Goal: Information Seeking & Learning: Learn about a topic

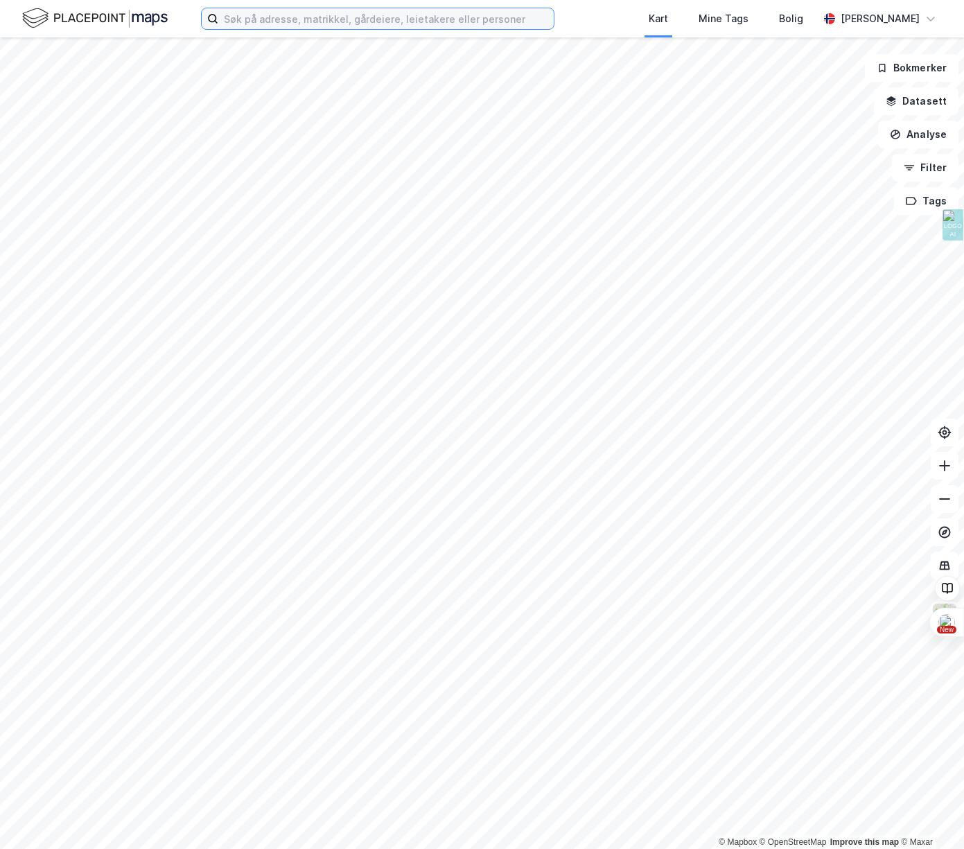
click at [371, 19] on input at bounding box center [385, 18] width 335 height 21
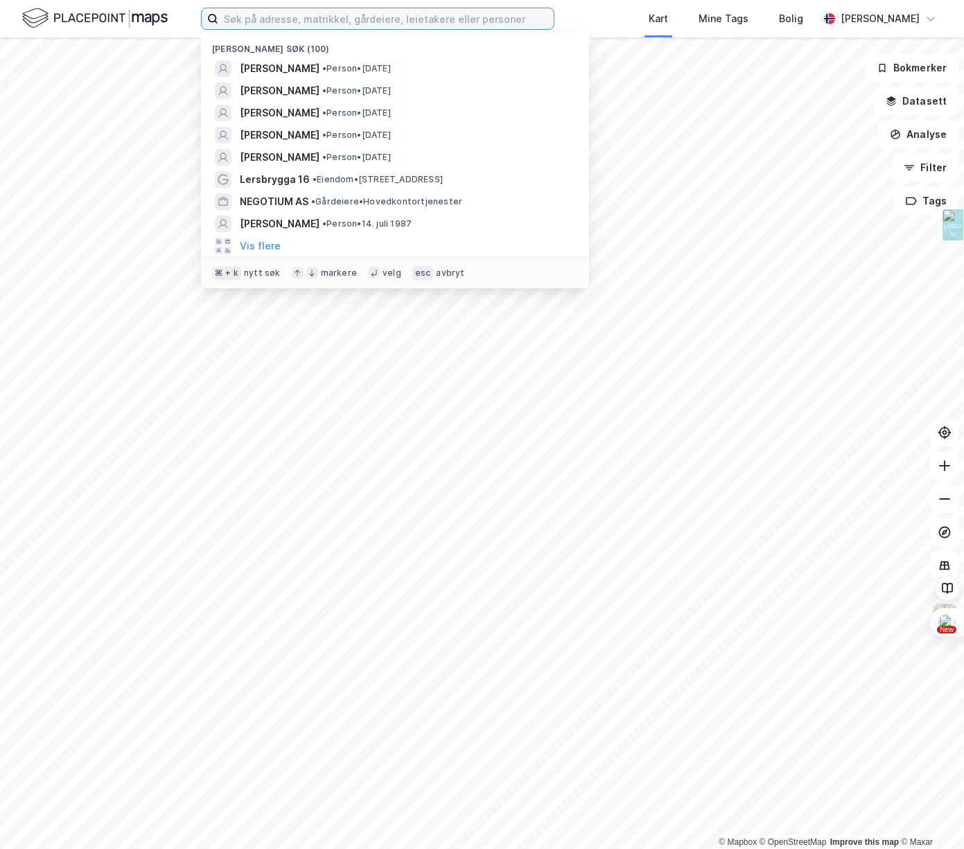
click at [371, 19] on input at bounding box center [385, 18] width 335 height 21
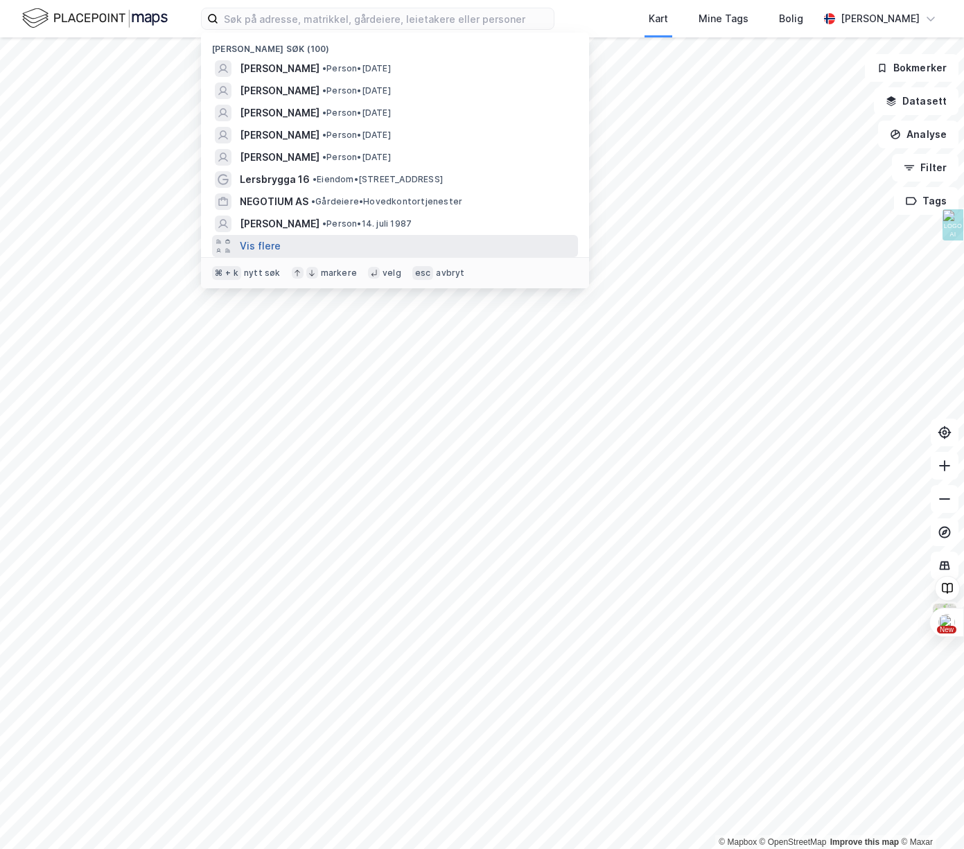
click at [259, 243] on button "Vis flere" at bounding box center [260, 246] width 41 height 17
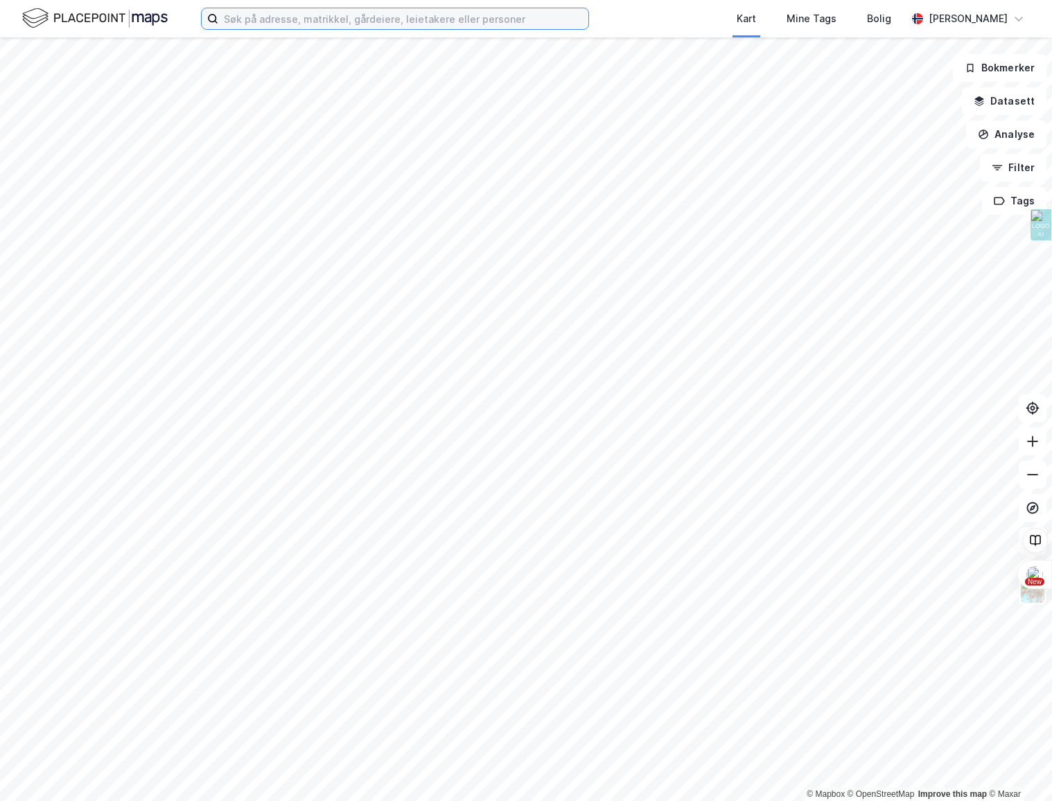
click at [327, 17] on input at bounding box center [403, 18] width 370 height 21
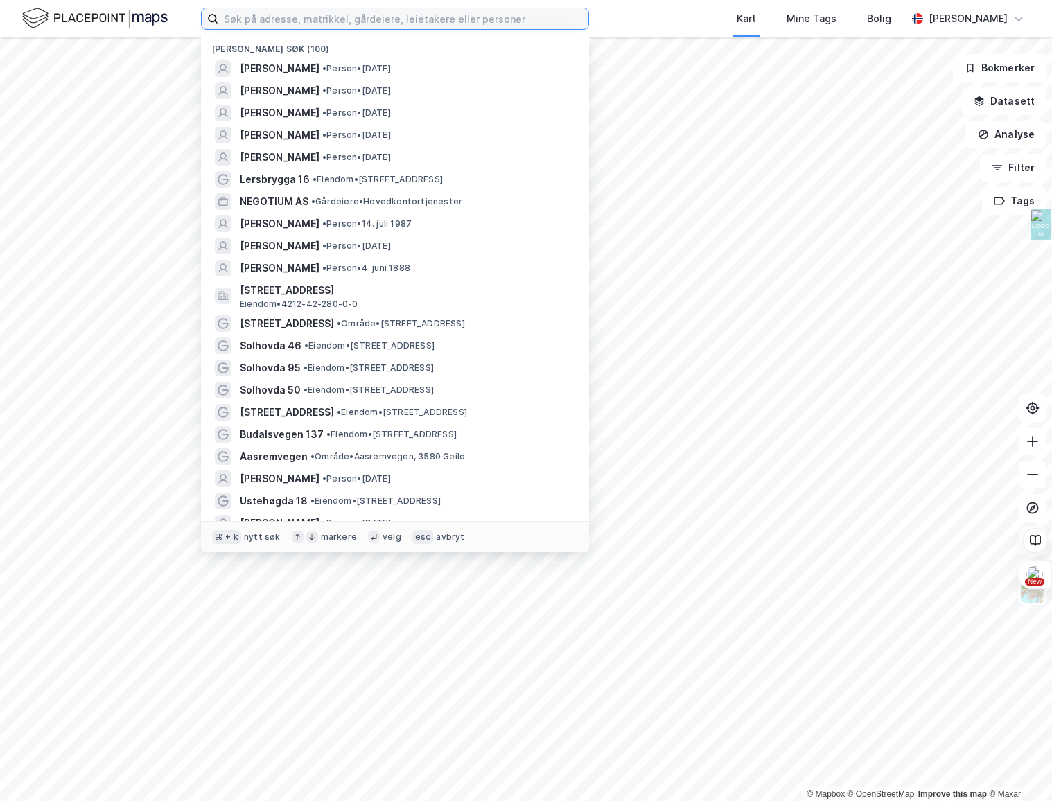
paste input "[PERSON_NAME]"
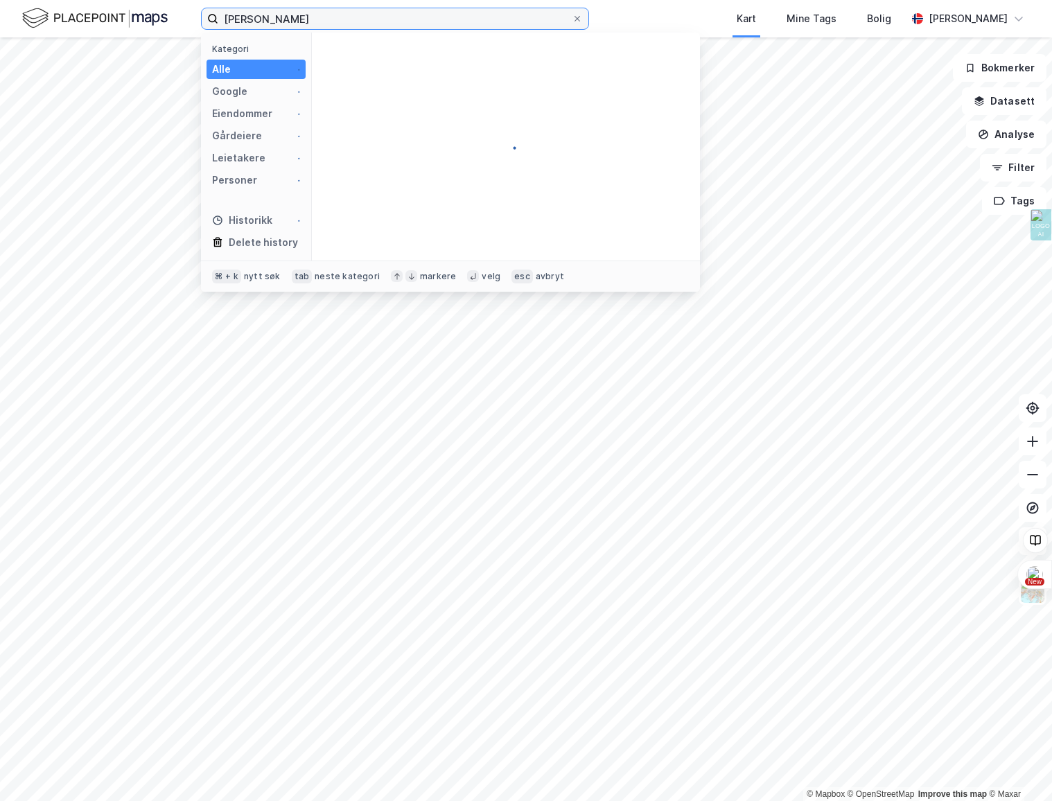
type input "[PERSON_NAME]"
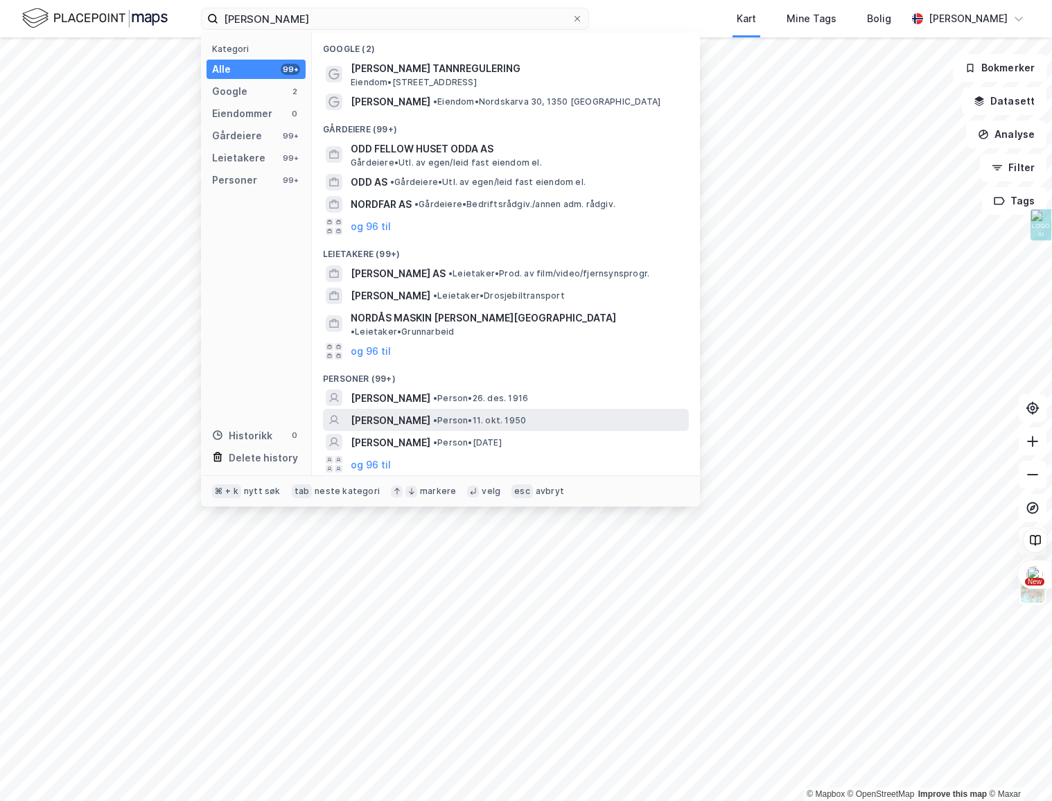
click at [462, 415] on span "• Person • [DATE]" at bounding box center [479, 420] width 93 height 11
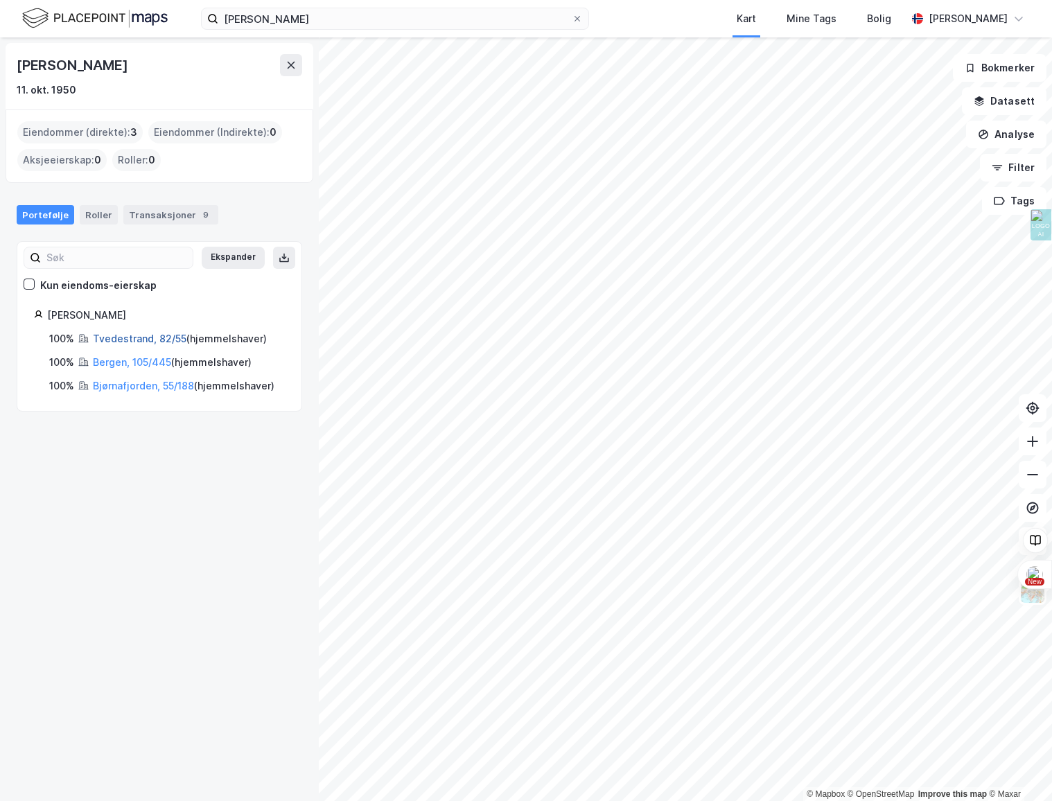
click at [141, 340] on link "Tvedestrand, 82/55" at bounding box center [140, 339] width 94 height 12
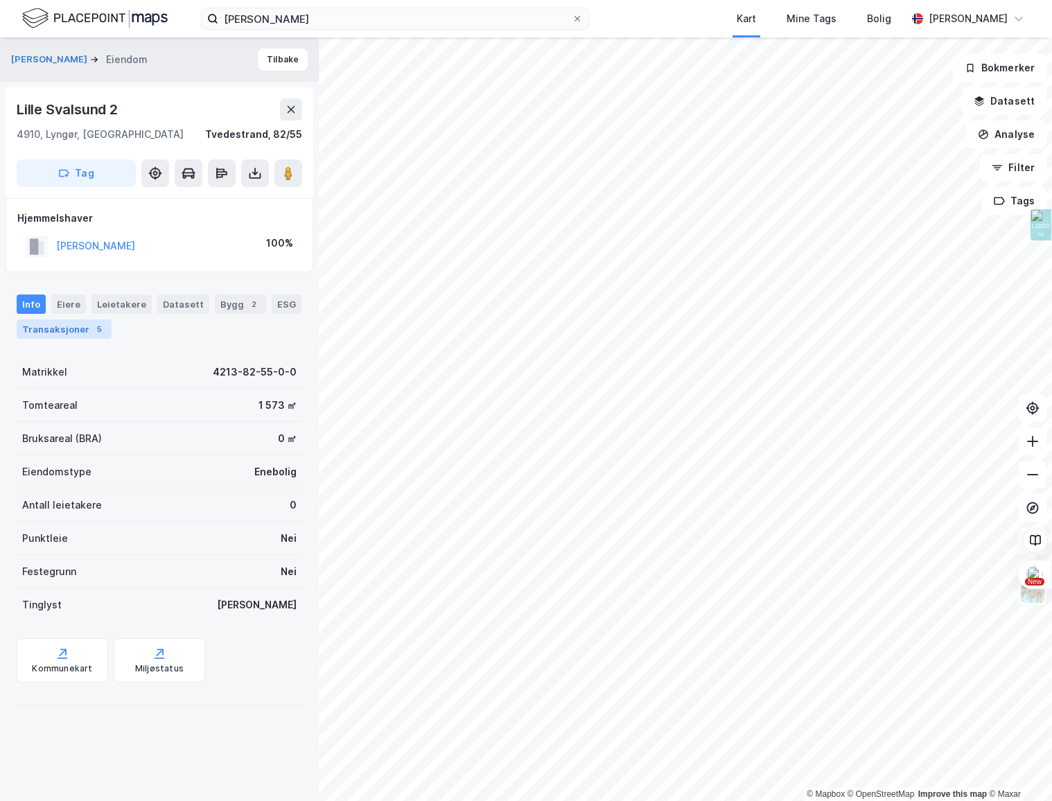
click at [73, 326] on div "Transaksjoner 5" at bounding box center [64, 329] width 95 height 19
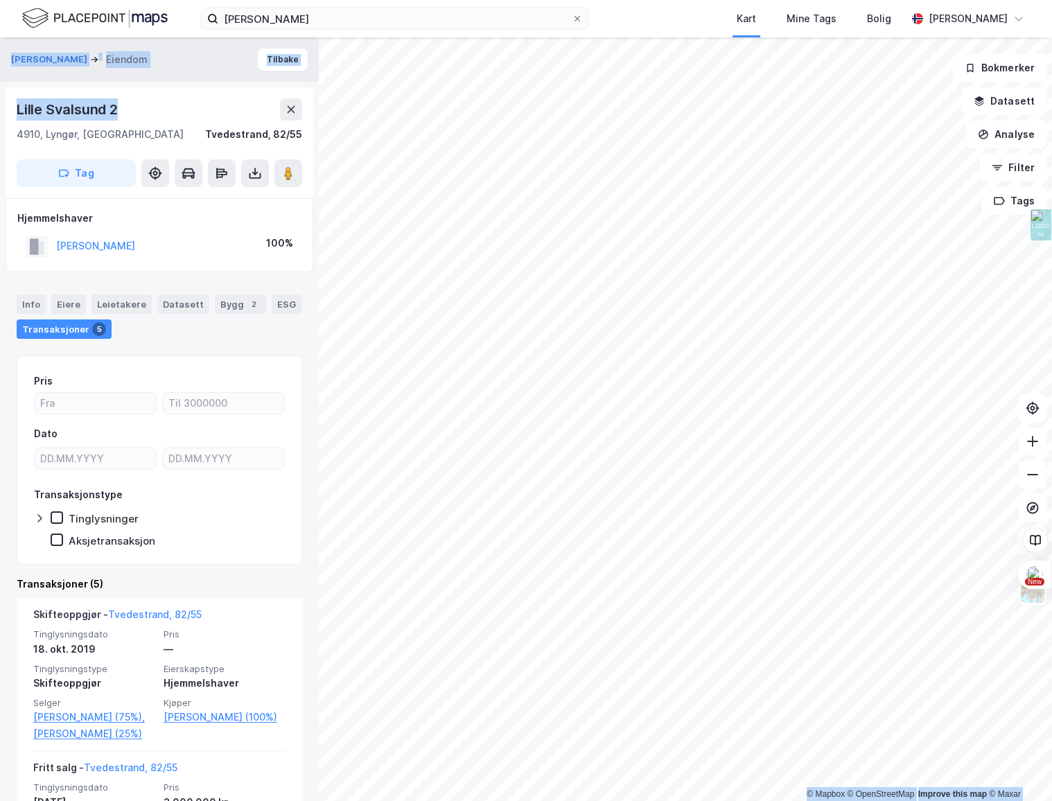
drag, startPoint x: 125, startPoint y: 106, endPoint x: -4, endPoint y: 102, distance: 129.0
click at [0, 102] on html "[PERSON_NAME] Kart Mine Tags Bolig [PERSON_NAME][GEOGRAPHIC_DATA] © Mapbox © Op…" at bounding box center [526, 400] width 1052 height 801
click at [108, 103] on div "Lille Svalsund 2" at bounding box center [69, 109] width 104 height 22
drag, startPoint x: 89, startPoint y: 112, endPoint x: 8, endPoint y: 112, distance: 81.1
click at [8, 112] on div "Lille Svalsund 2 4910, Lyngør, Agder Tvedestrand, 82/55 Tag" at bounding box center [160, 142] width 308 height 111
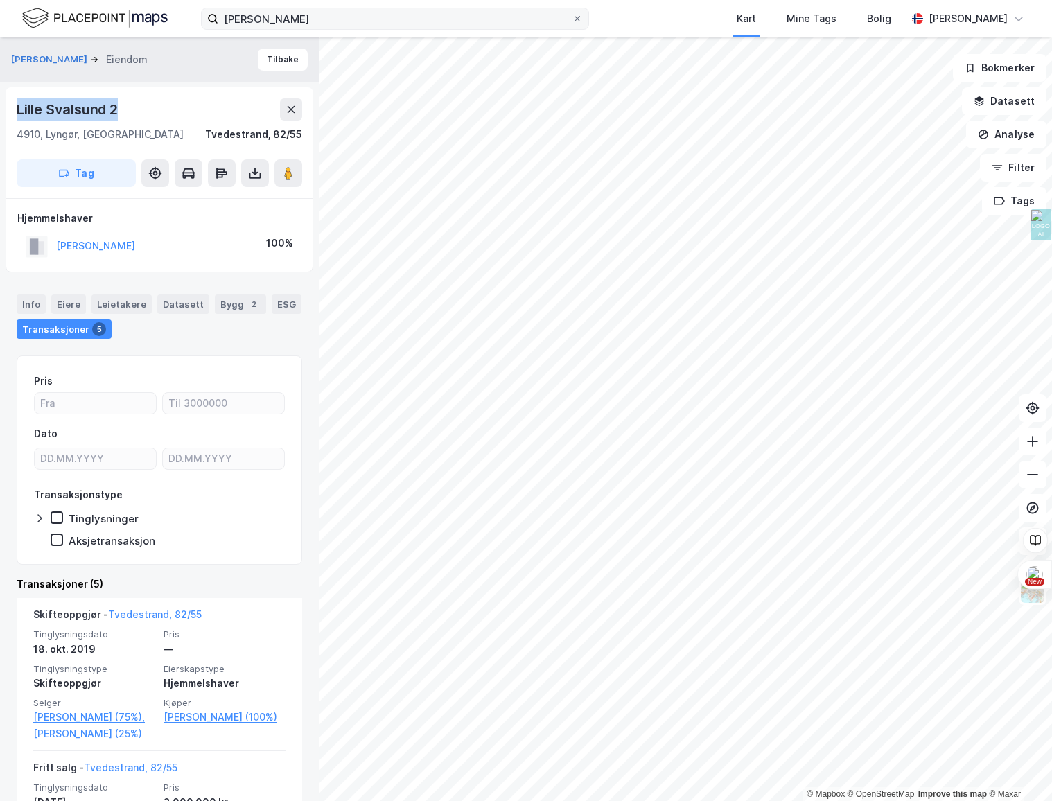
copy div "Lille Svalsund 2"
click at [288, 58] on button "Tilbake" at bounding box center [283, 60] width 50 height 22
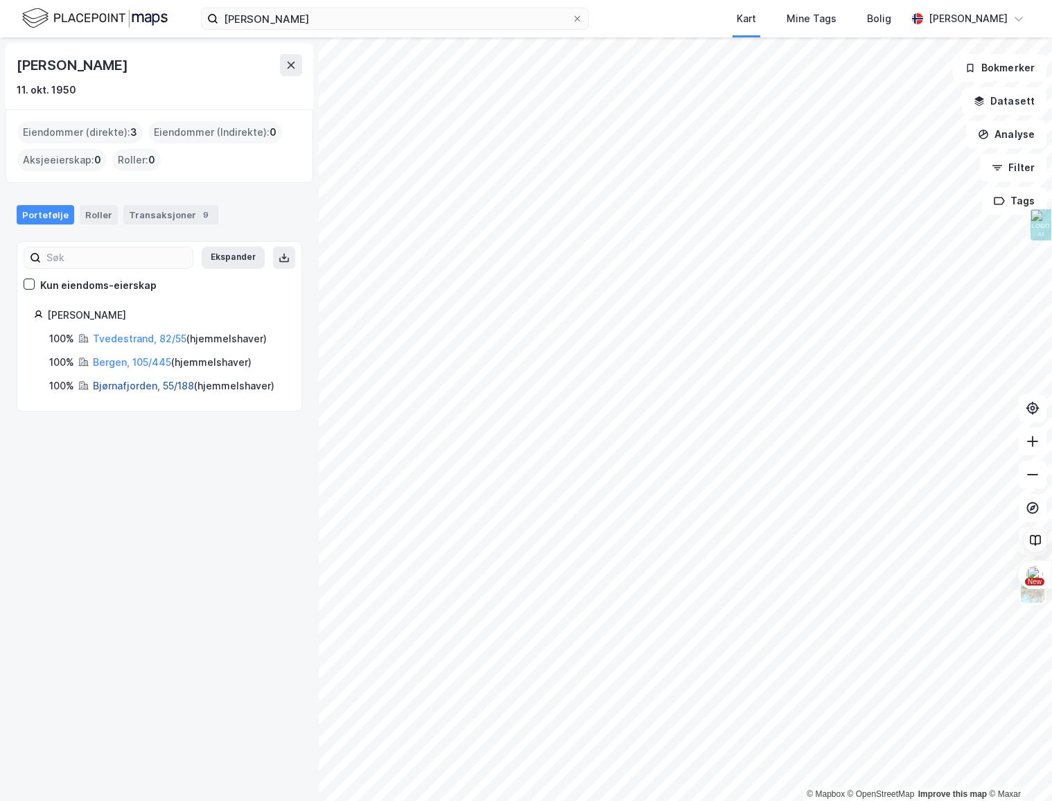
click at [110, 390] on link "Bjørnafjorden, 55/188" at bounding box center [143, 386] width 101 height 12
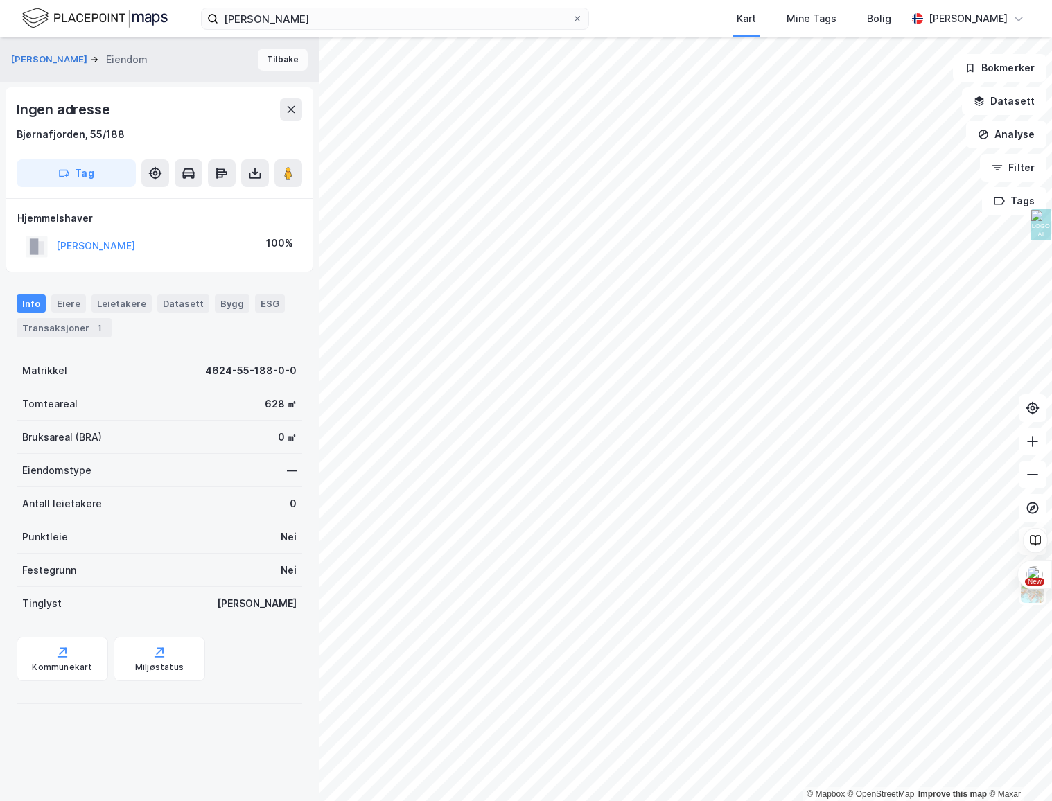
click at [274, 61] on button "Tilbake" at bounding box center [283, 60] width 50 height 22
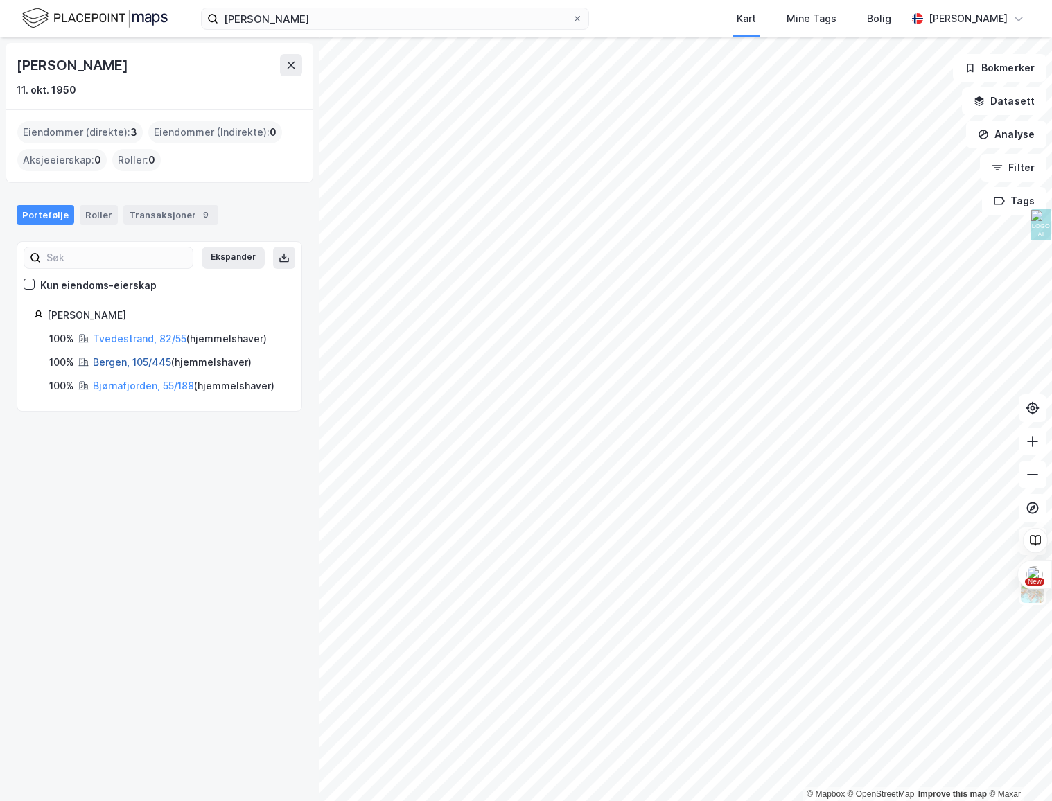
click at [125, 363] on link "Bergen, 105/445" at bounding box center [132, 362] width 78 height 12
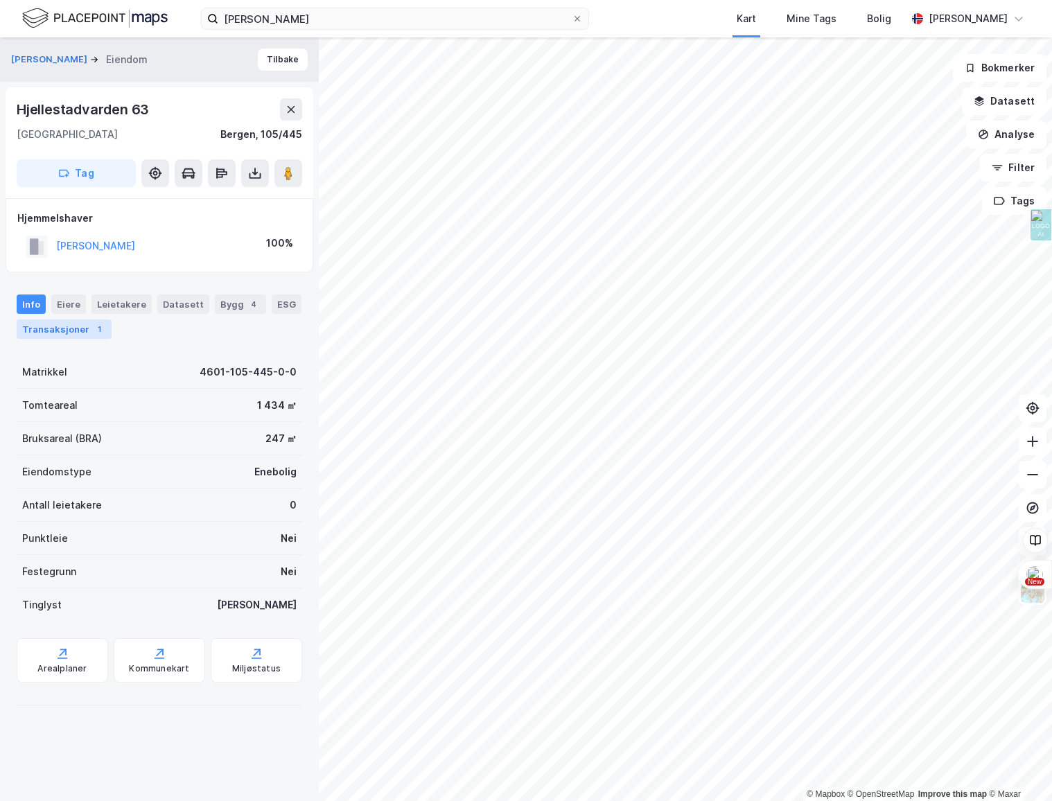
click at [92, 322] on div "1" at bounding box center [99, 329] width 14 height 14
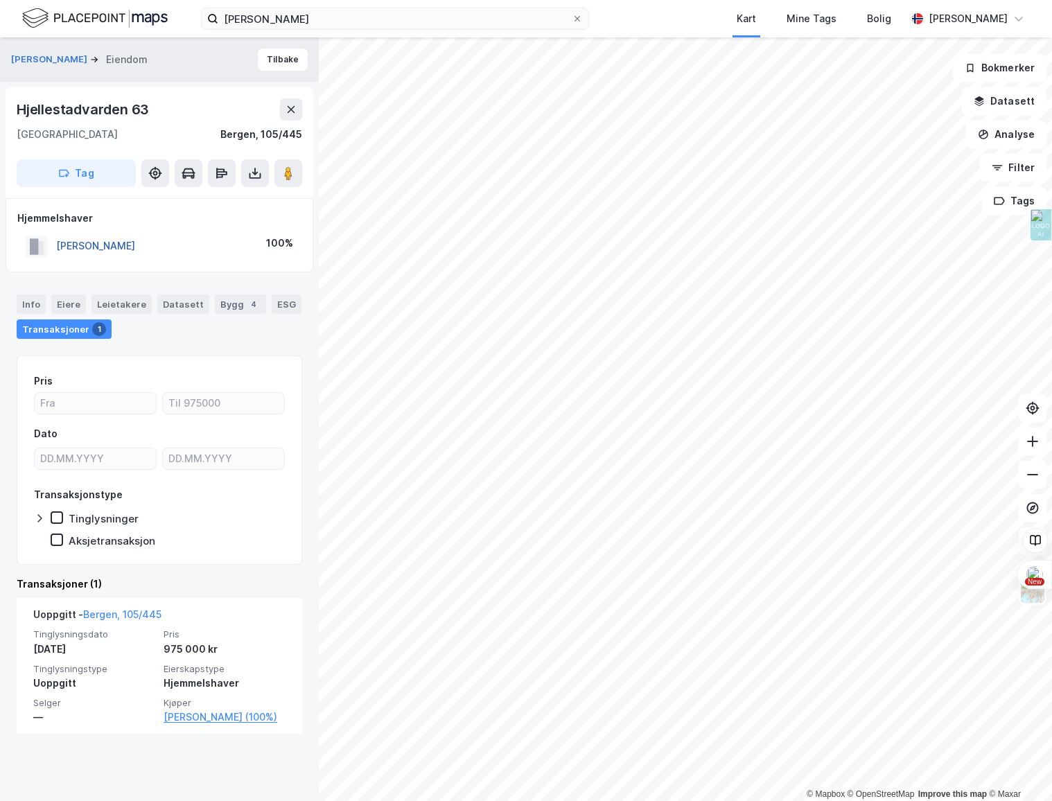
click at [0, 0] on button "[PERSON_NAME]" at bounding box center [0, 0] width 0 height 0
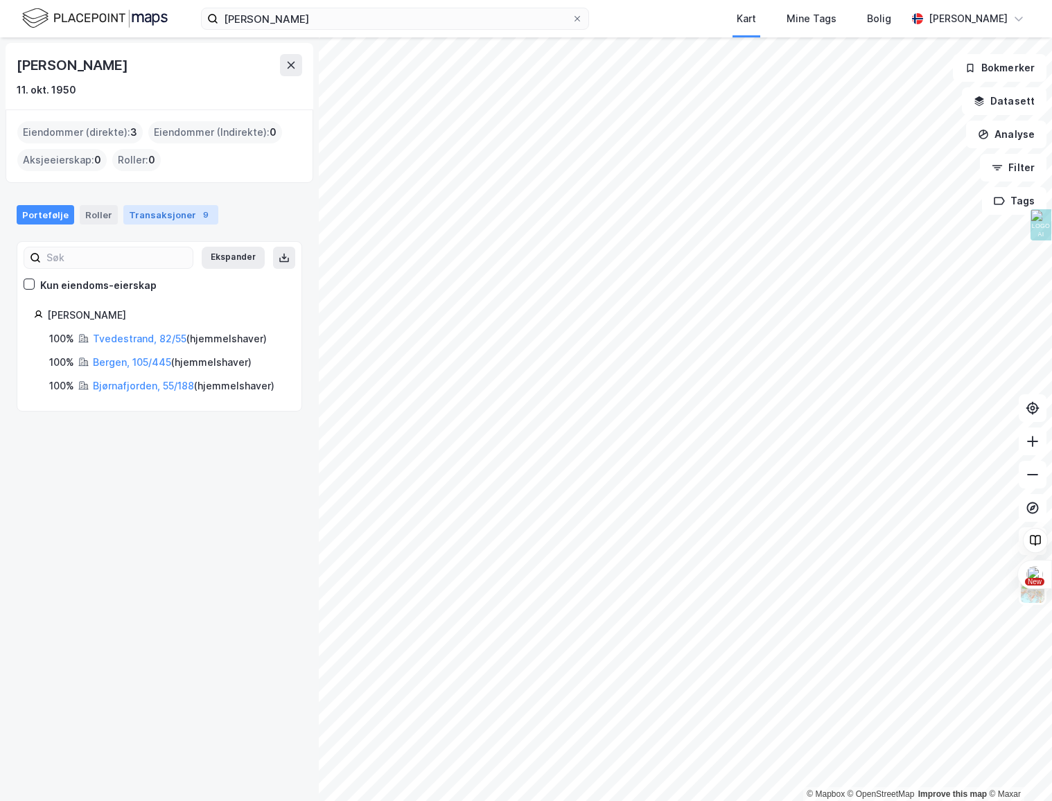
click at [149, 212] on div "Transaksjoner 9" at bounding box center [170, 214] width 95 height 19
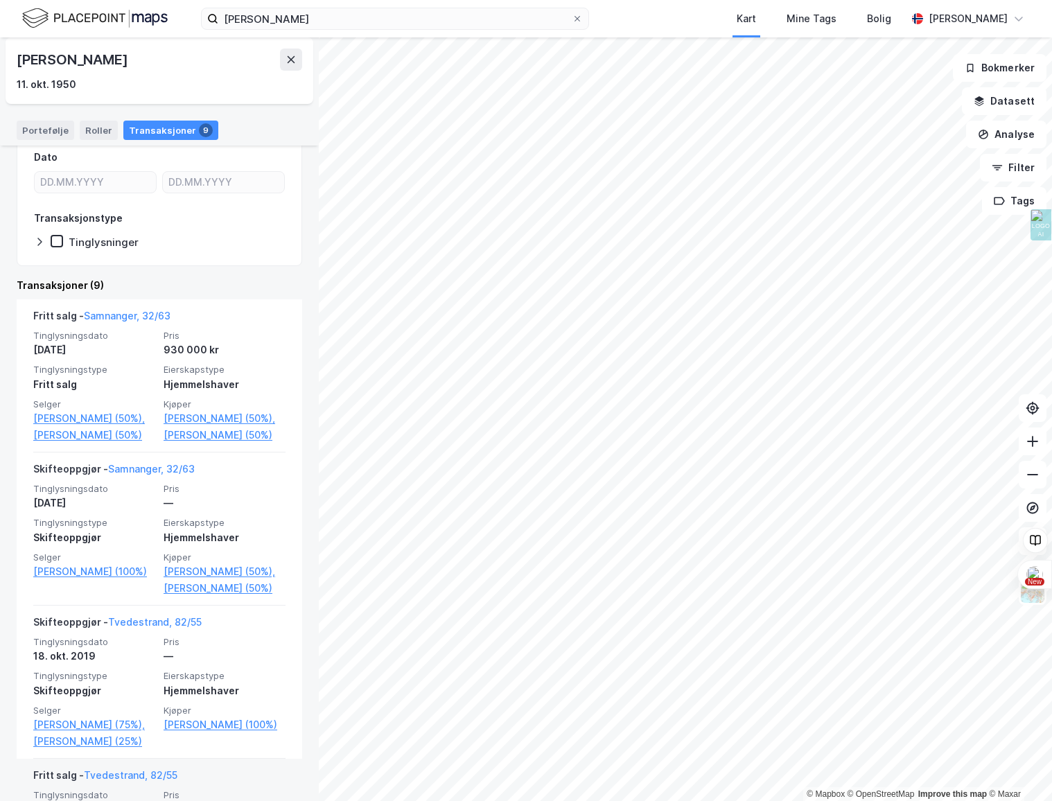
scroll to position [148, 0]
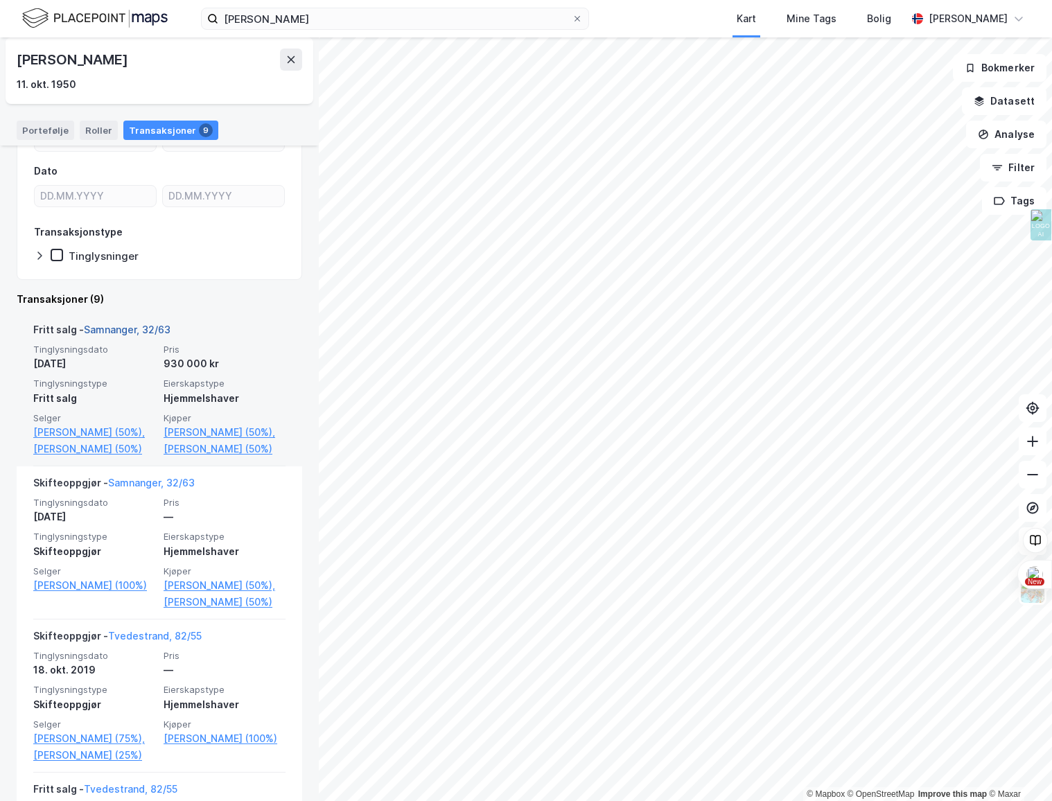
click at [105, 332] on link "Samnanger, 32/63" at bounding box center [127, 330] width 87 height 12
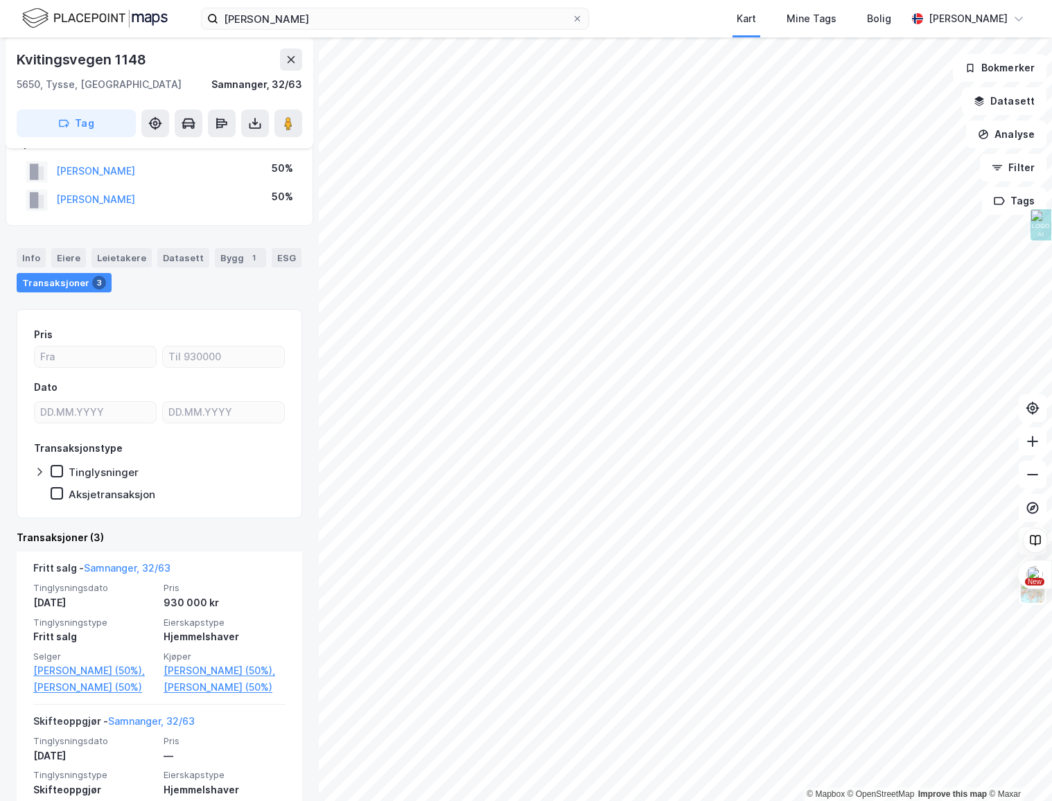
scroll to position [79, 0]
